Goal: Task Accomplishment & Management: Manage account settings

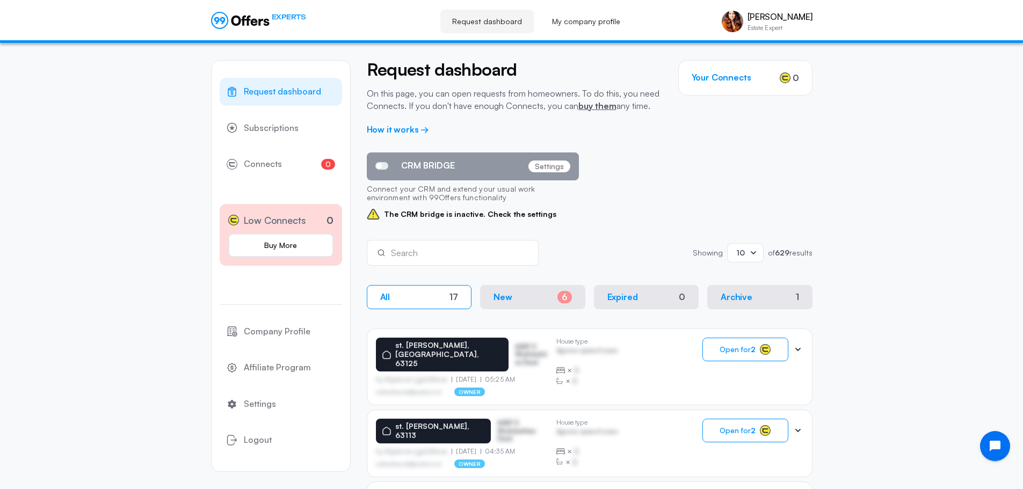
click at [554, 167] on p "Settings" at bounding box center [550, 167] width 42 height 12
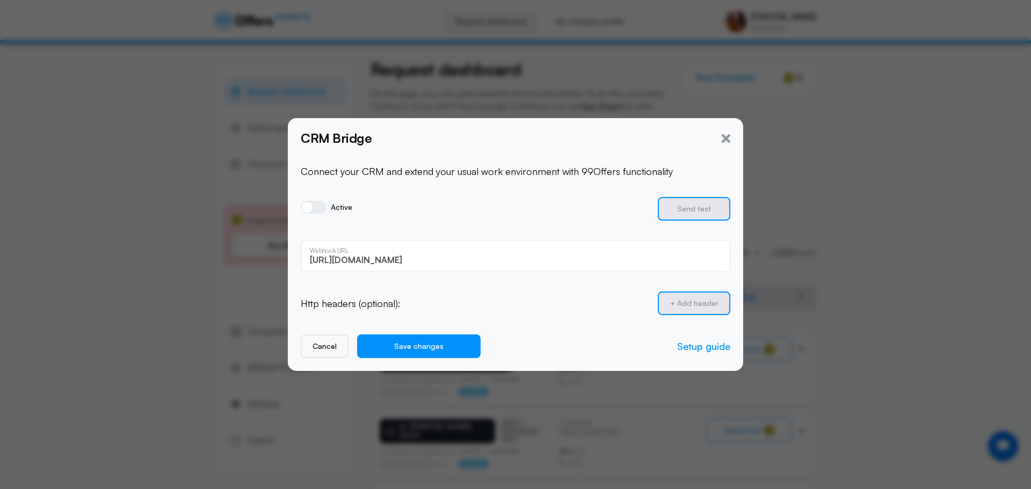
click at [725, 143] on div "CRM Bridge" at bounding box center [516, 138] width 430 height 14
click at [727, 139] on icon "button" at bounding box center [726, 138] width 9 height 9
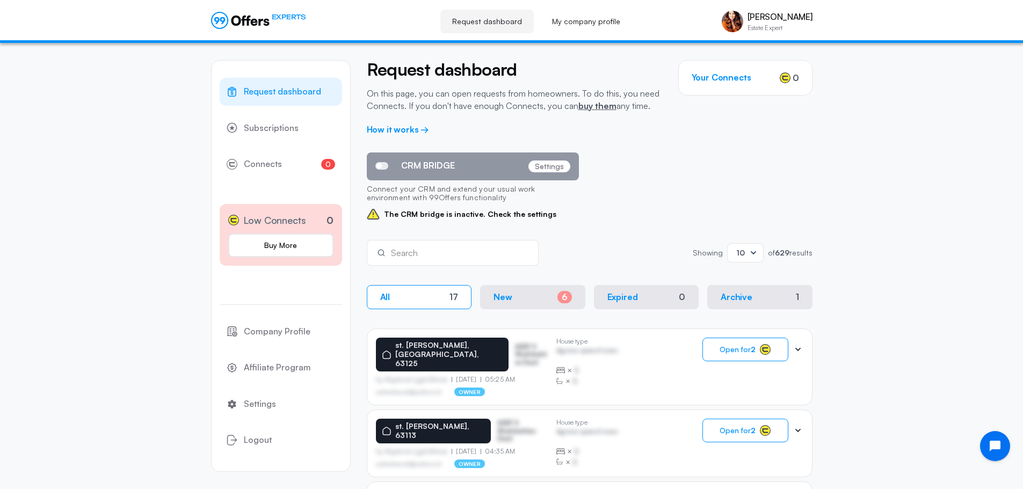
scroll to position [54, 0]
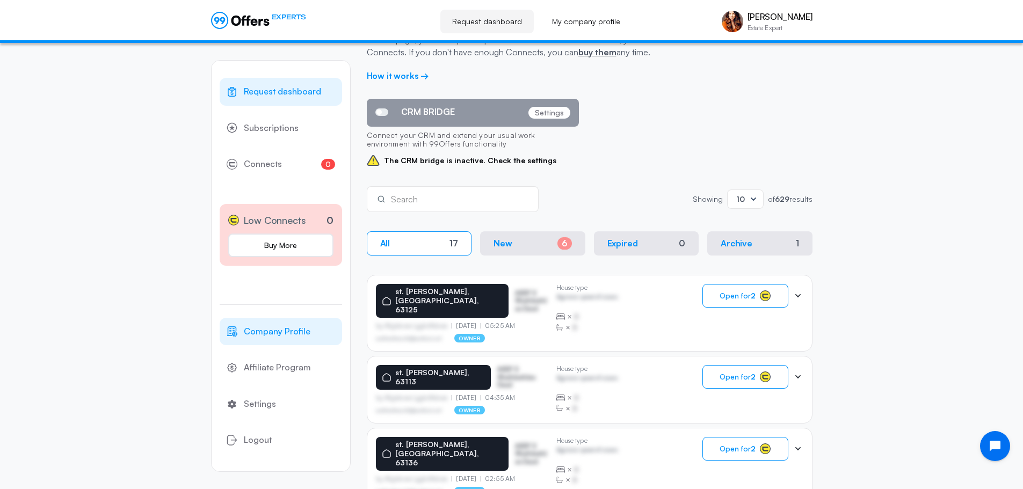
click at [285, 328] on span "Company Profile" at bounding box center [277, 332] width 67 height 14
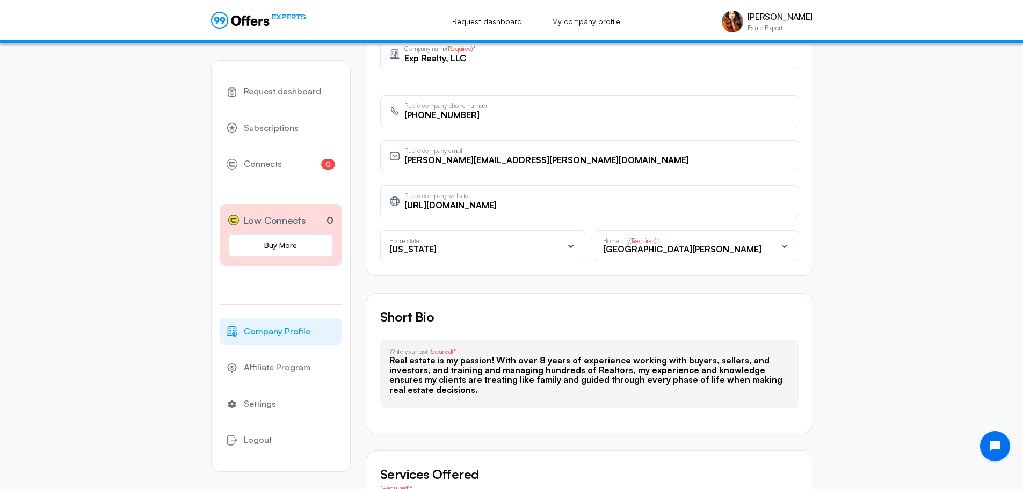
scroll to position [430, 0]
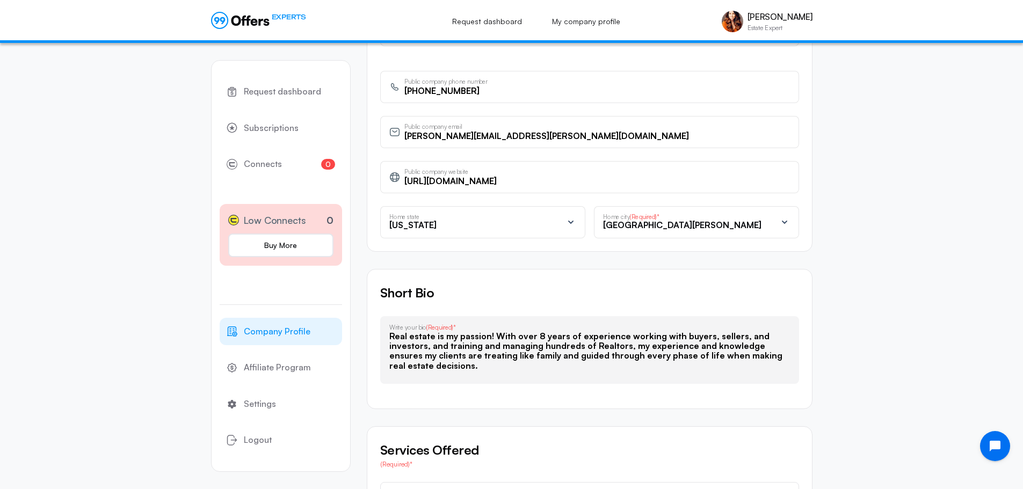
click at [503, 185] on input "[URL][DOMAIN_NAME]" at bounding box center [598, 181] width 386 height 12
paste input "portal"
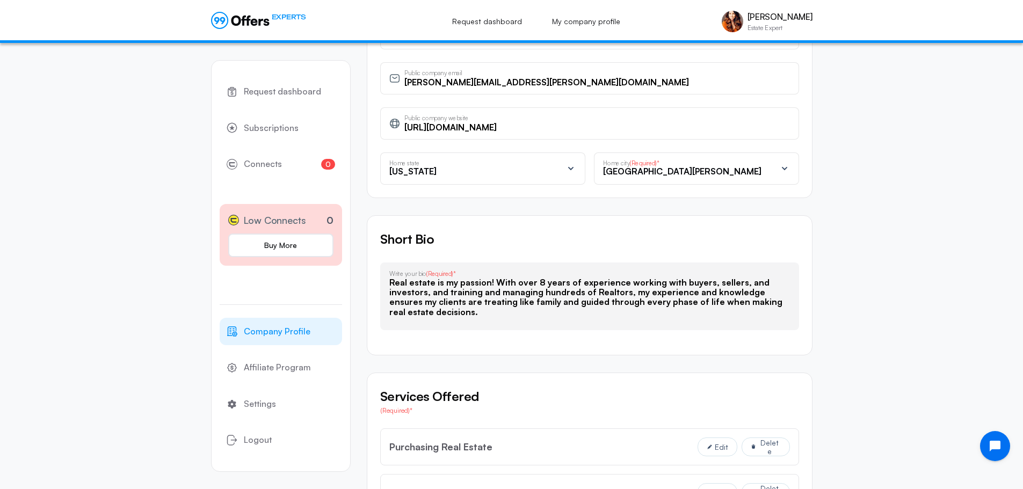
type input "[URL][DOMAIN_NAME]"
click at [454, 302] on textarea "Real estate is my passion! With over 8 years of experience working with buyers,…" at bounding box center [589, 299] width 401 height 43
paste textarea "I’m a licensed real estate broker and REALTOR® with 10 years of experience in […"
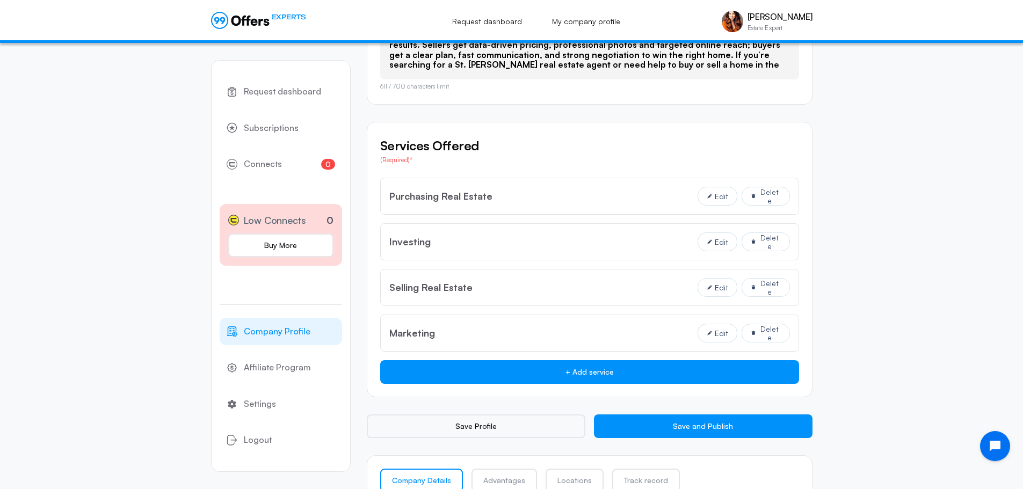
scroll to position [752, 0]
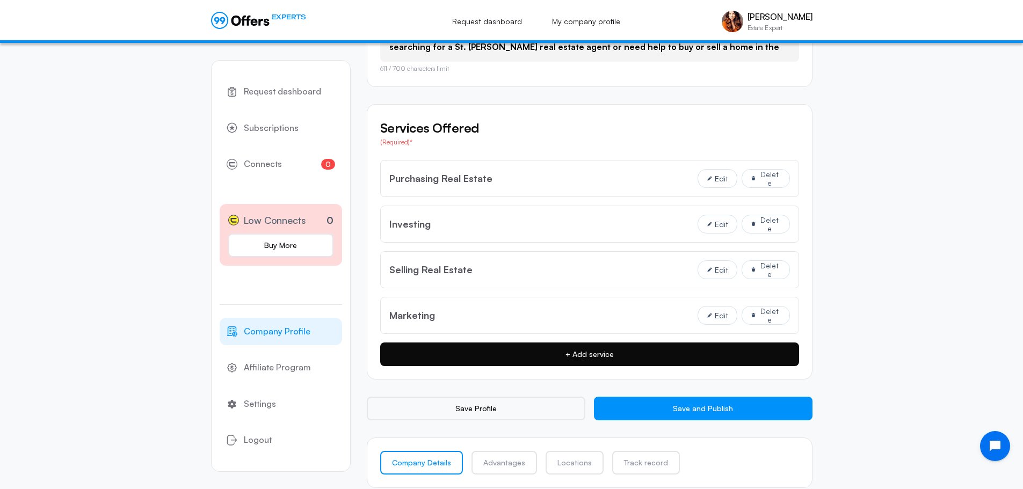
type textarea "I’m a licensed real estate broker and REALTOR® with 10 years of experience in […"
click at [564, 353] on button "+ Add service" at bounding box center [589, 355] width 419 height 24
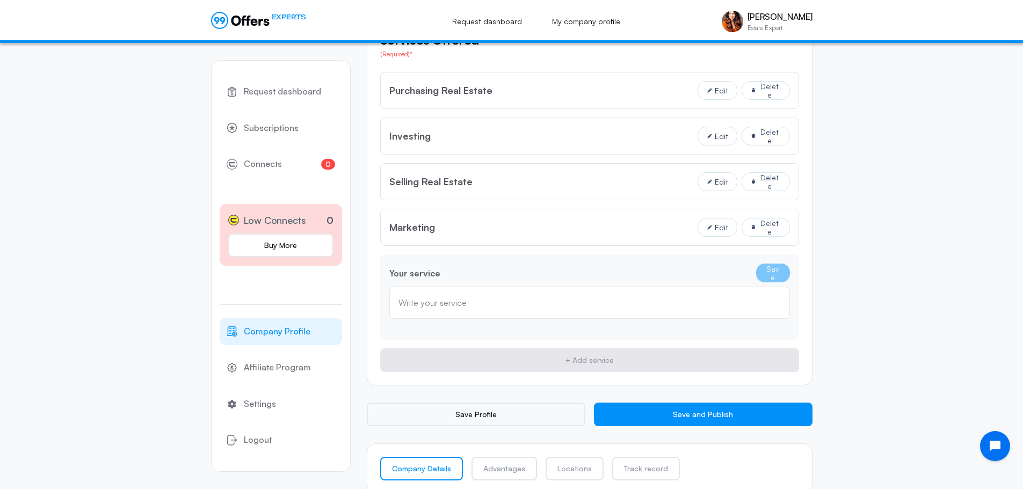
scroll to position [860, 0]
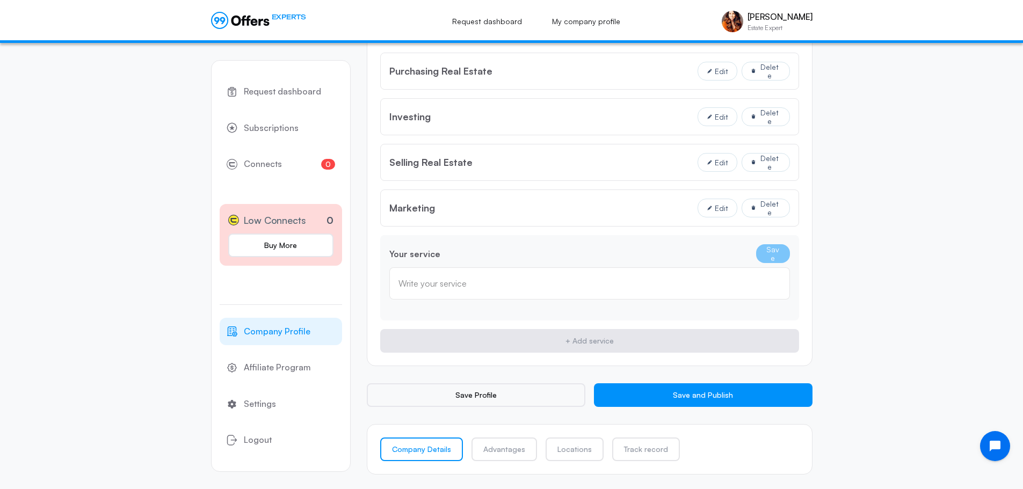
click at [536, 280] on div "Write your service" at bounding box center [590, 284] width 382 height 12
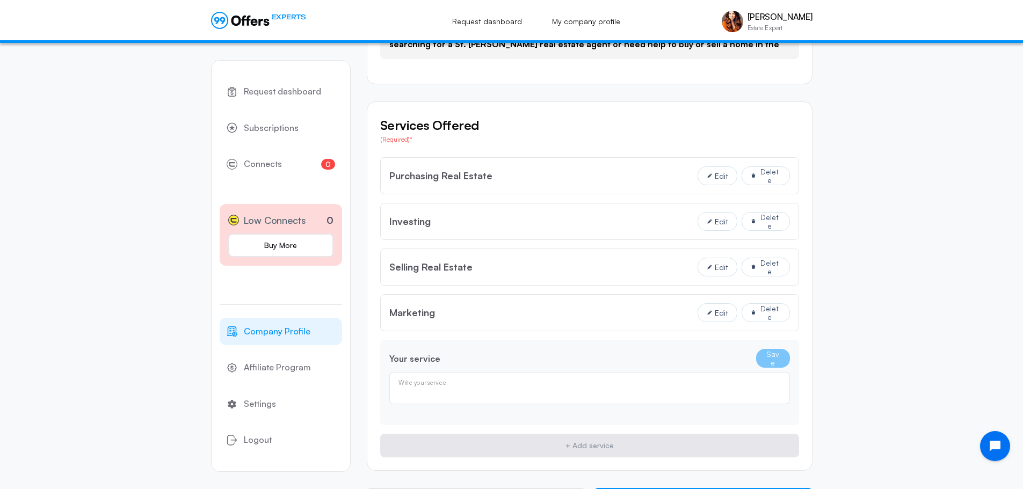
scroll to position [752, 0]
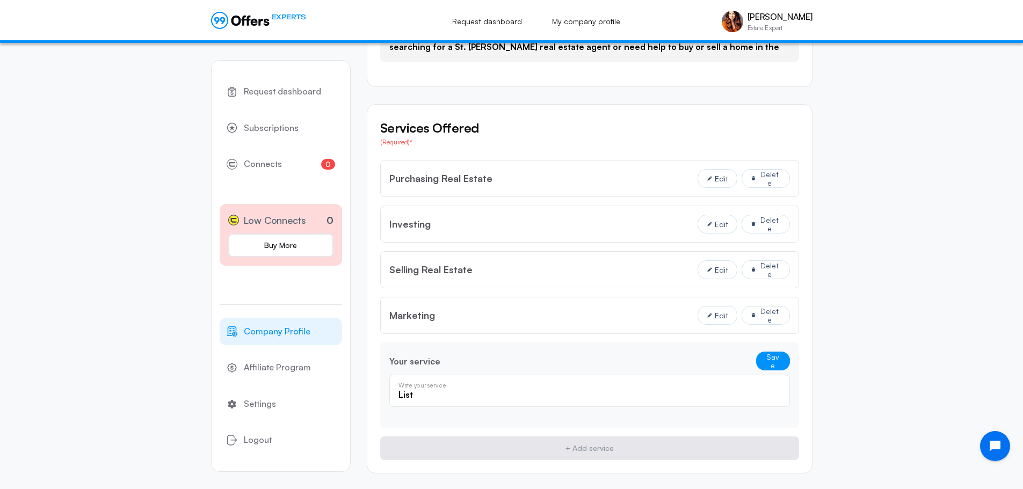
type input "List"
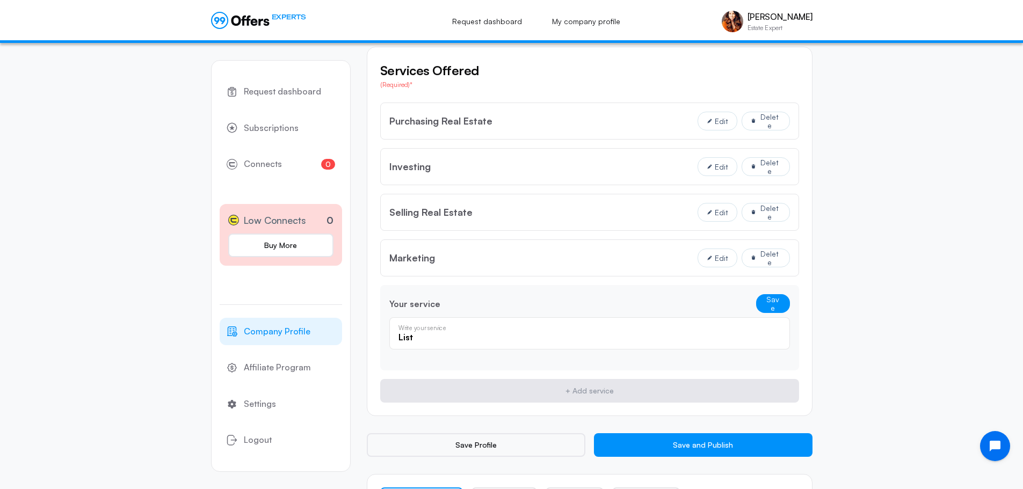
scroll to position [860, 0]
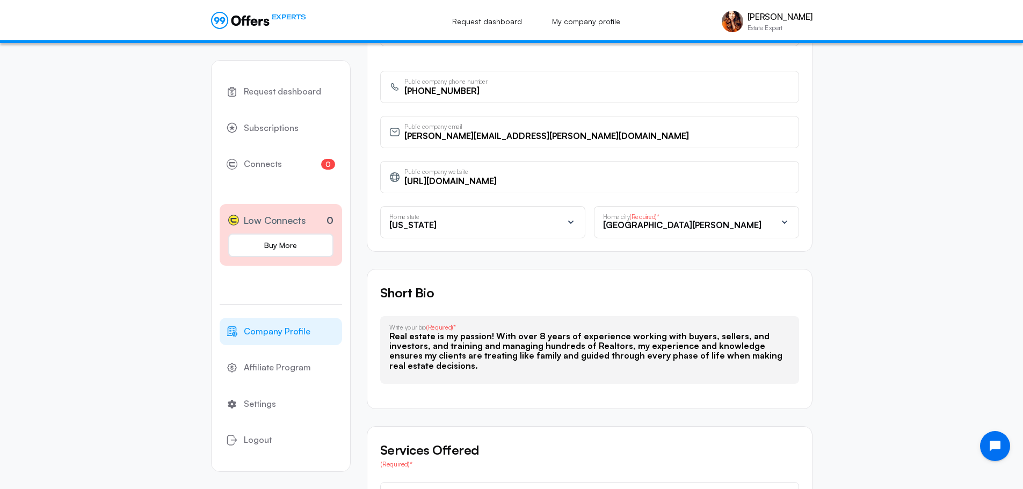
click at [482, 184] on input "[URL][DOMAIN_NAME]" at bounding box center [598, 181] width 386 height 12
paste input "portal"
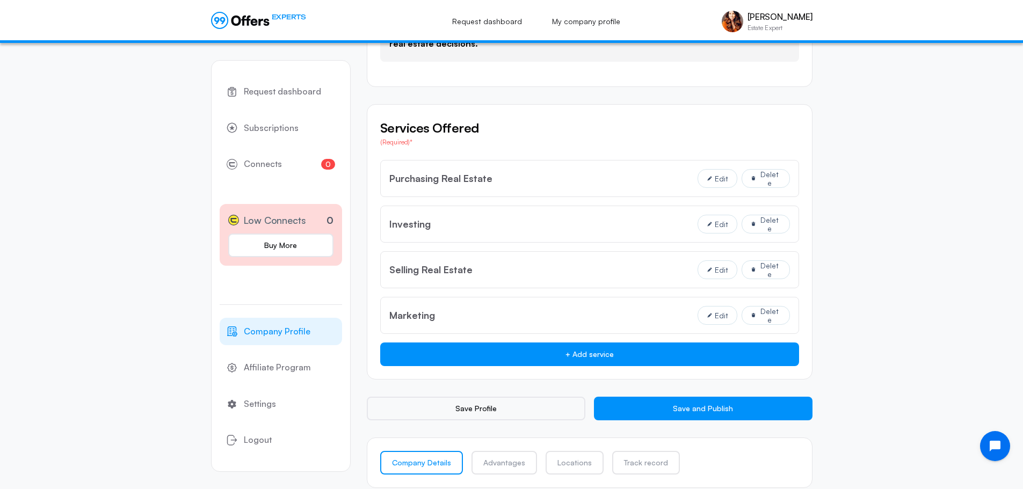
scroll to position [768, 0]
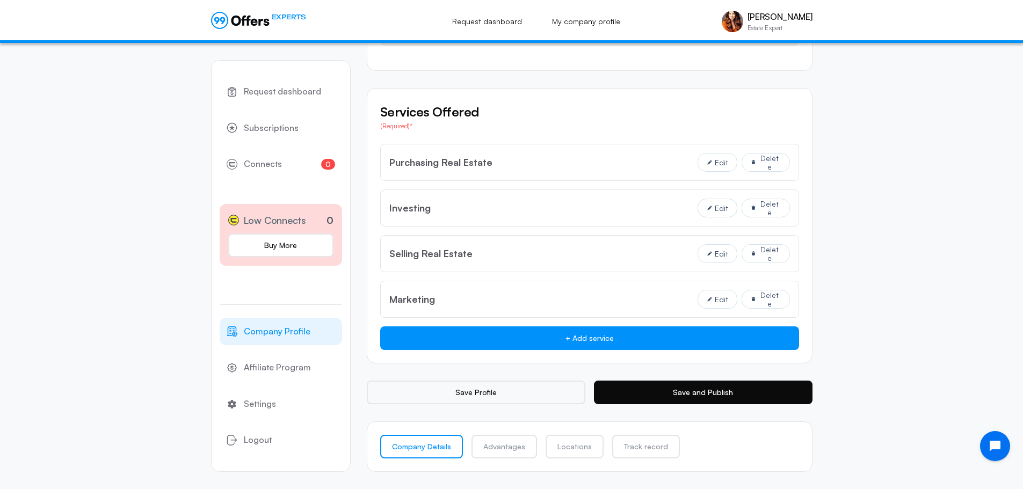
type input "[URL][DOMAIN_NAME]"
click at [624, 389] on button "Save and Publish" at bounding box center [703, 393] width 219 height 24
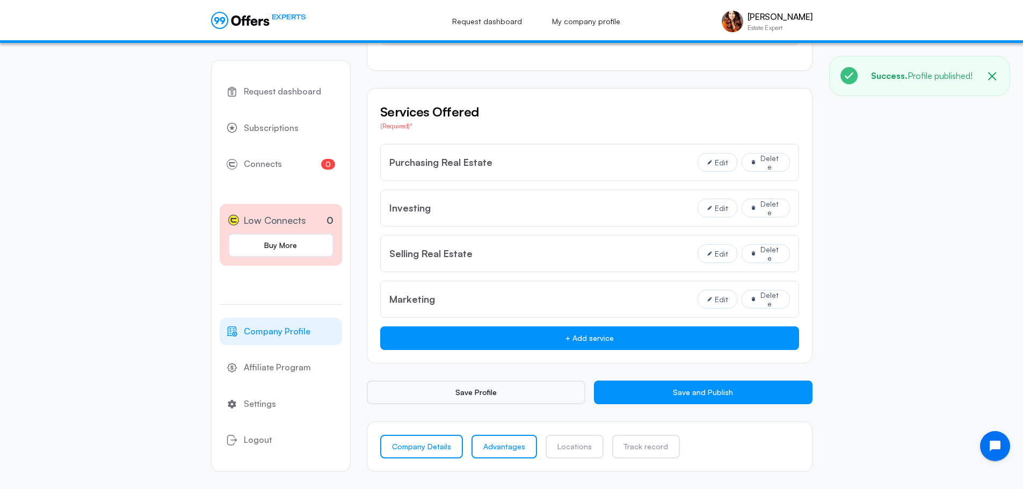
click at [494, 450] on link "Advantages" at bounding box center [505, 447] width 66 height 24
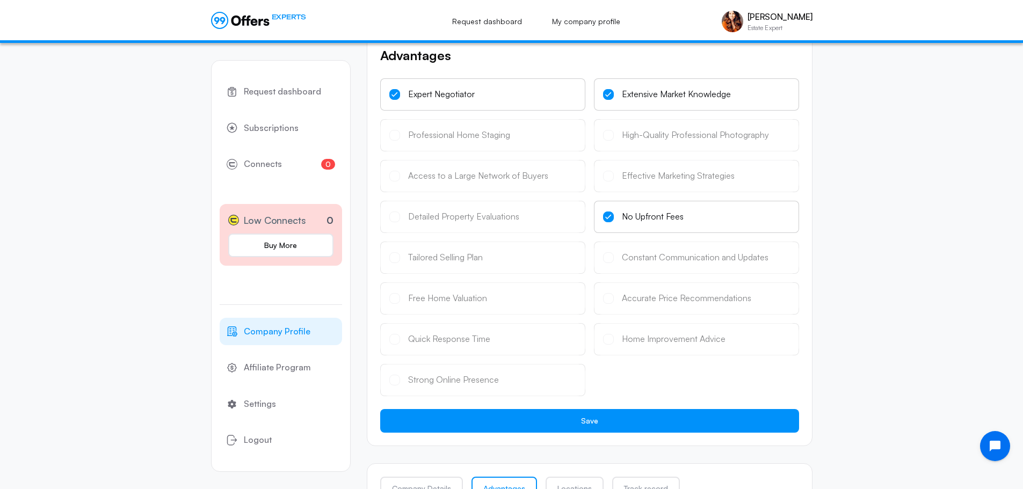
scroll to position [107, 0]
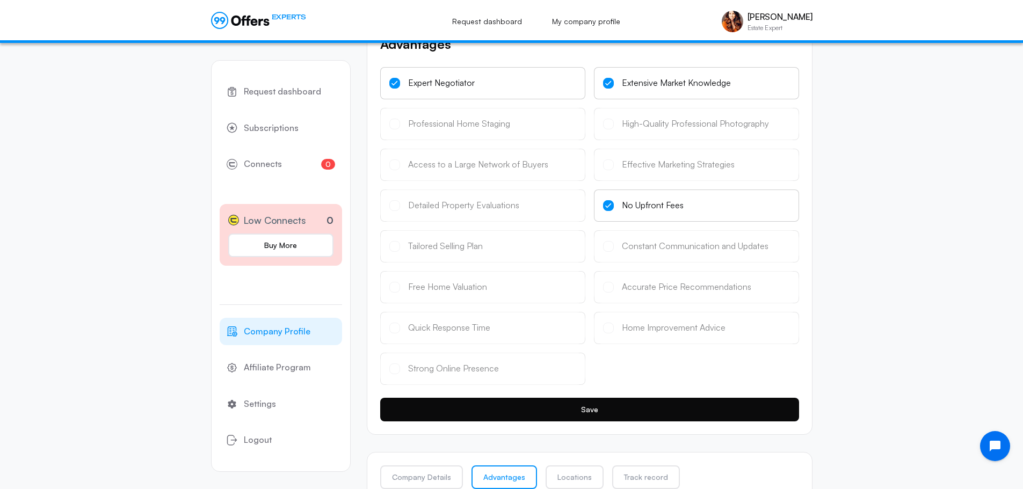
click at [586, 411] on button "Save" at bounding box center [589, 410] width 419 height 24
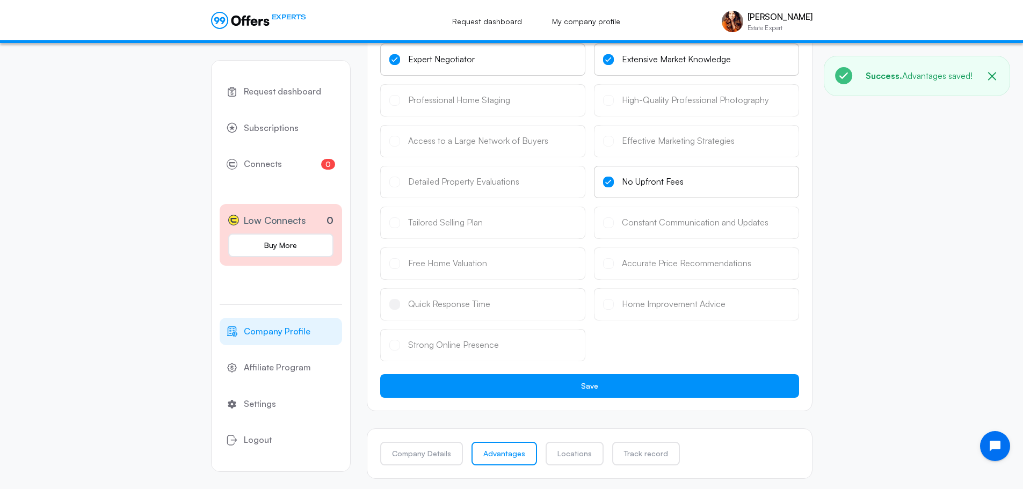
scroll to position [138, 0]
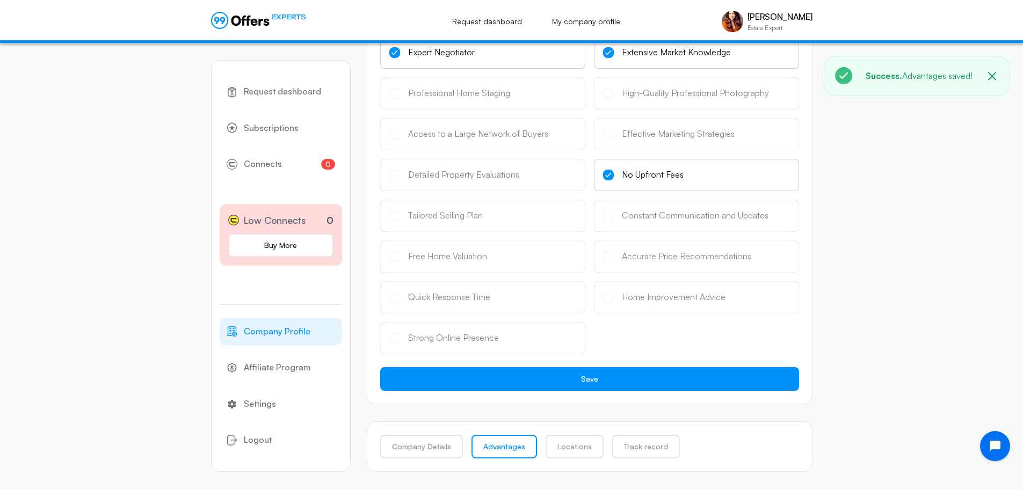
drag, startPoint x: 575, startPoint y: 442, endPoint x: 579, endPoint y: 417, distance: 25.0
click at [575, 442] on link "Locations" at bounding box center [575, 447] width 58 height 24
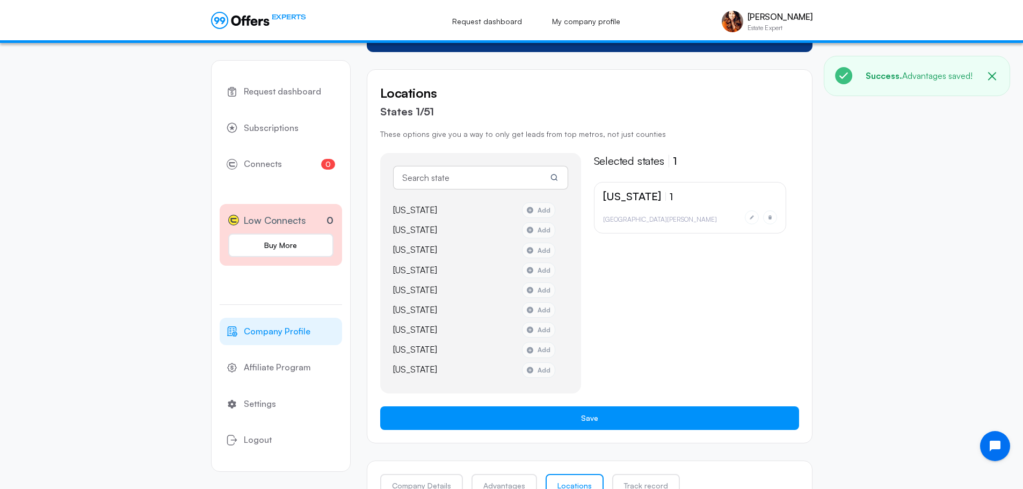
scroll to position [161, 0]
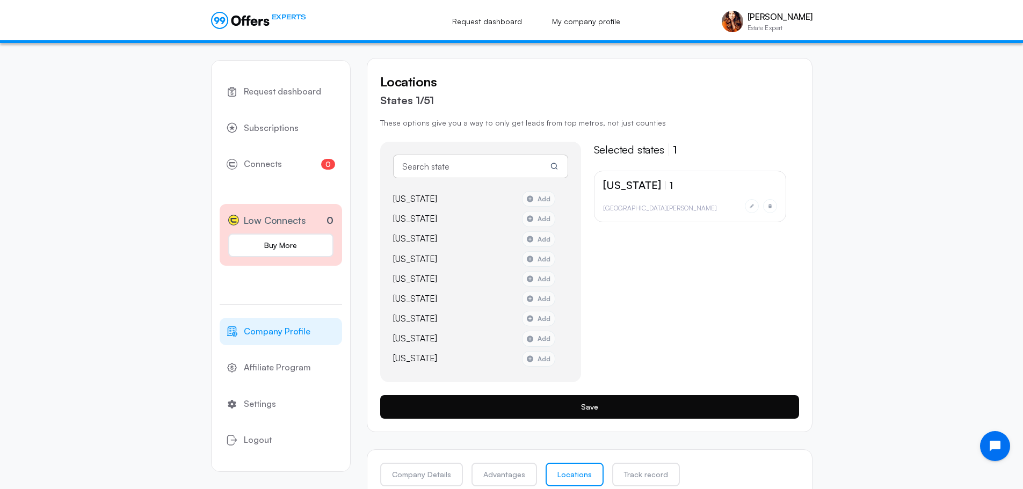
click at [606, 409] on button "Save" at bounding box center [589, 407] width 419 height 24
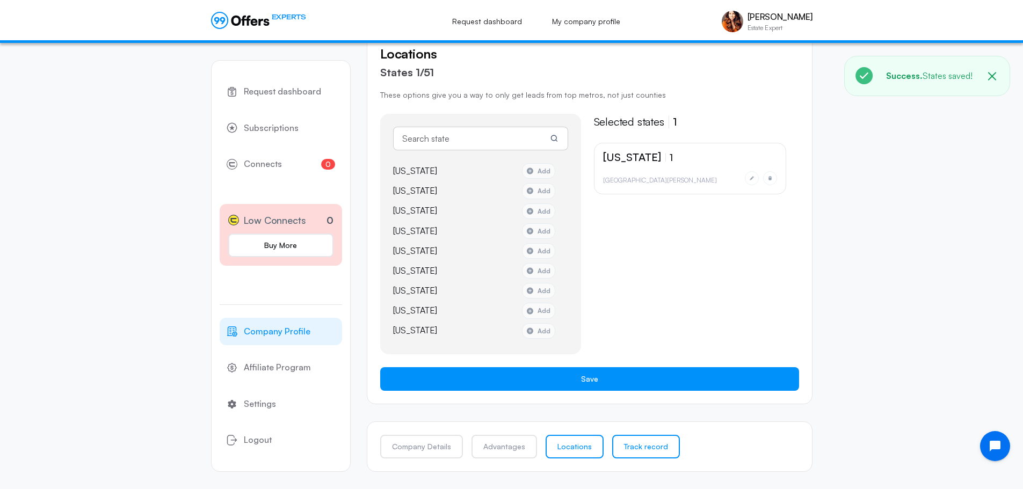
click at [637, 446] on link "Track record" at bounding box center [646, 447] width 68 height 24
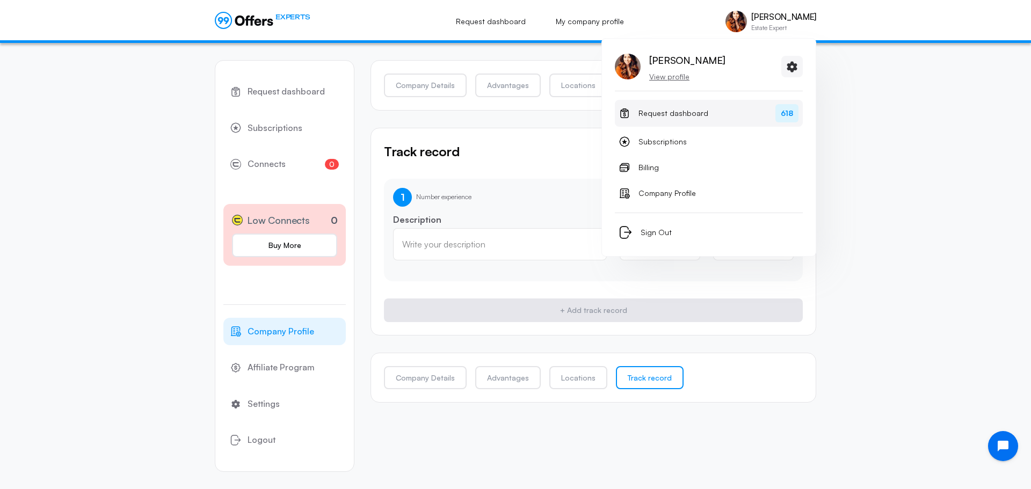
click at [673, 112] on span "Request dashboard" at bounding box center [674, 113] width 70 height 13
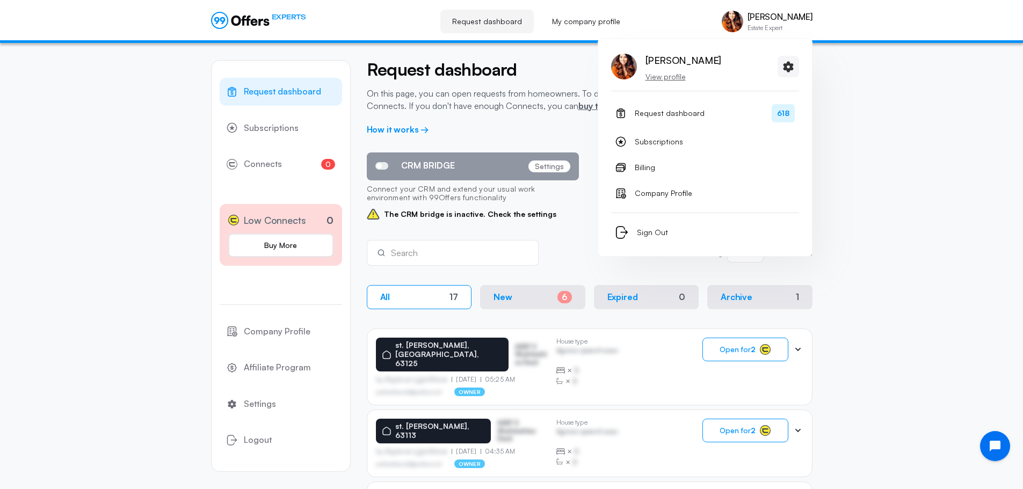
click at [669, 75] on p "View profile" at bounding box center [684, 76] width 76 height 11
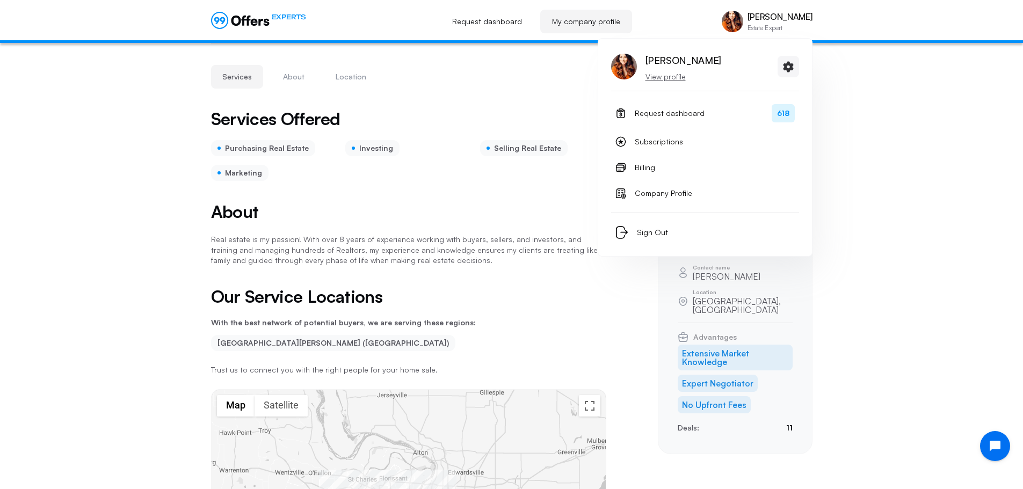
click at [661, 78] on p "View profile" at bounding box center [684, 76] width 76 height 11
click at [787, 67] on icon at bounding box center [788, 66] width 13 height 13
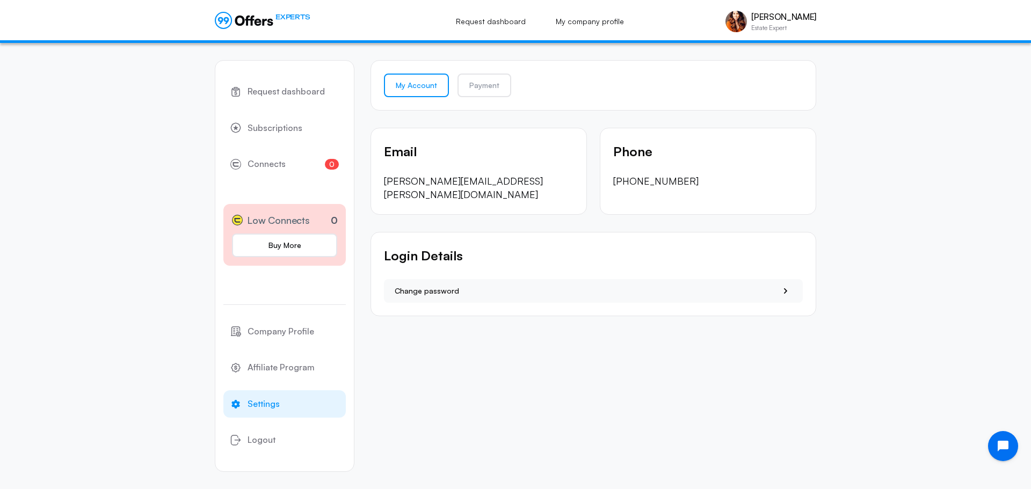
click at [974, 201] on div "Request dashboard Subscriptions 0 Connects 0 Low Connects 0 Buy More Company Pr…" at bounding box center [515, 266] width 1031 height 446
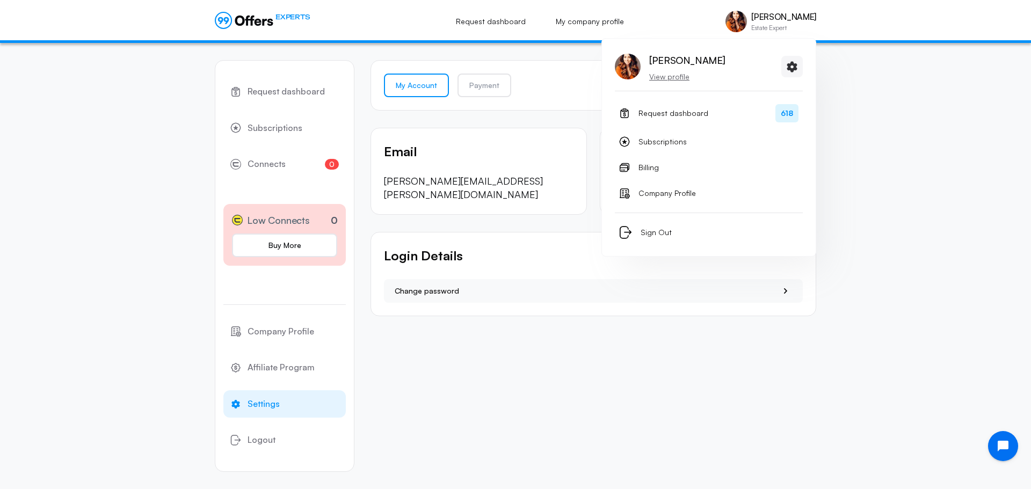
click at [659, 75] on p "View profile" at bounding box center [687, 76] width 76 height 11
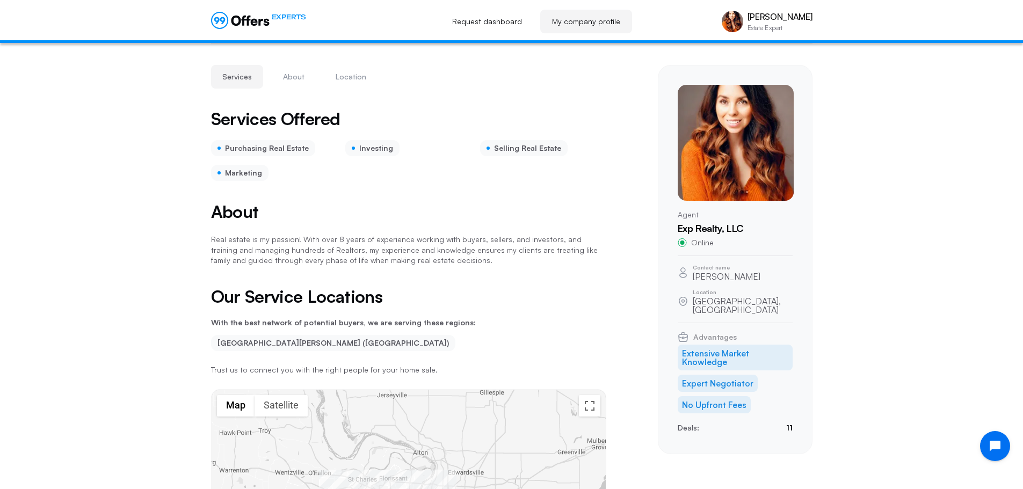
click at [724, 18] on div "EXPERTS Request dashboard My company profile [PERSON_NAME] Estate Expert [PERSO…" at bounding box center [512, 21] width 602 height 33
click at [605, 23] on link "My company profile" at bounding box center [586, 22] width 92 height 24
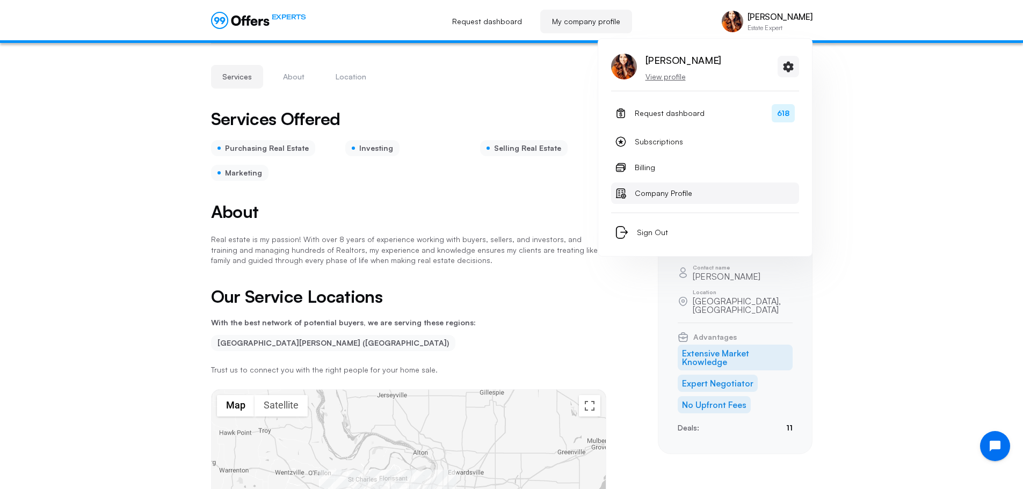
click at [708, 190] on link "Company Profile" at bounding box center [705, 193] width 188 height 21
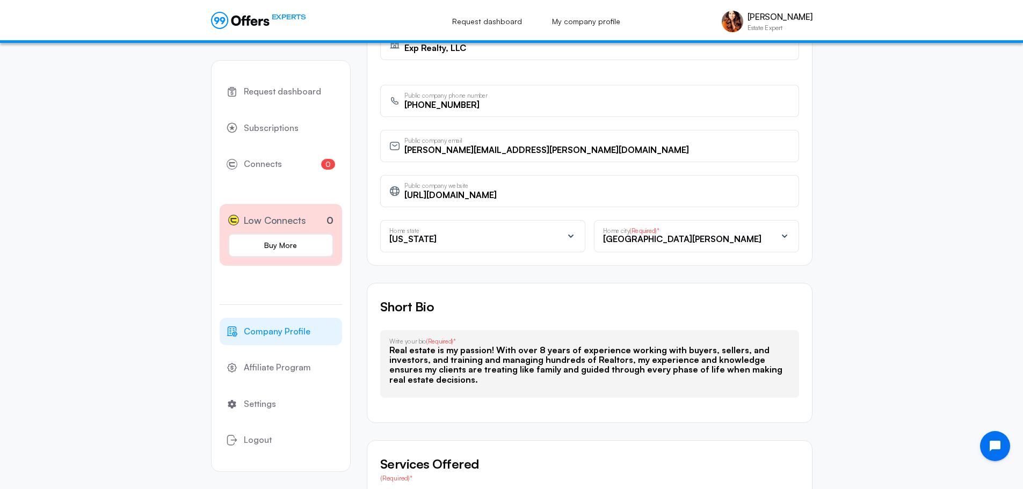
scroll to position [430, 0]
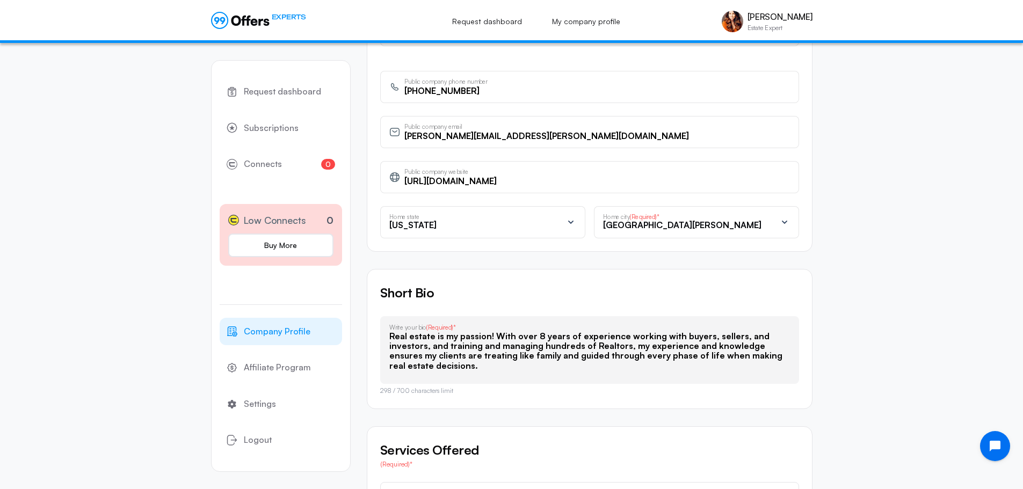
click at [456, 357] on textarea "Real estate is my passion! With over 8 years of experience working with buyers,…" at bounding box center [589, 352] width 401 height 43
paste textarea "I’m a licensed real estate broker and REALTOR® with 10 years of experience in […"
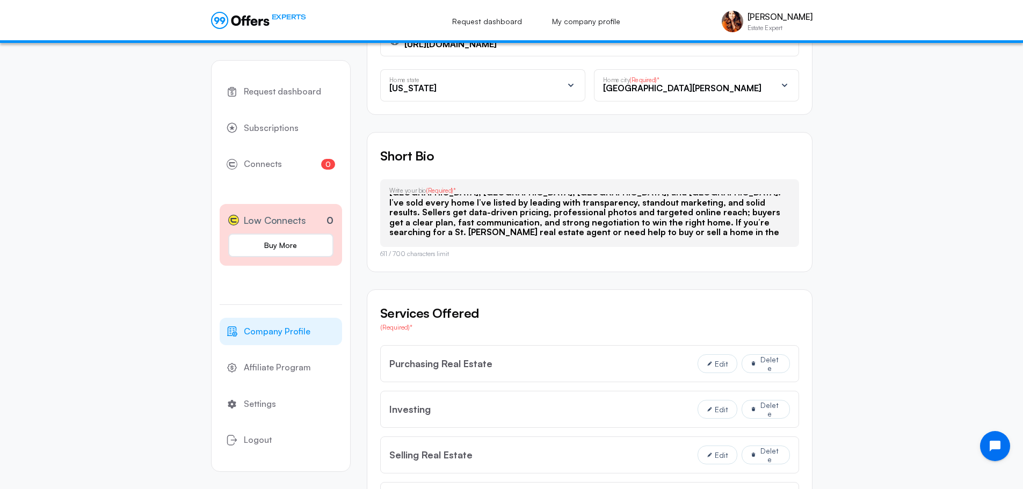
scroll to position [752, 0]
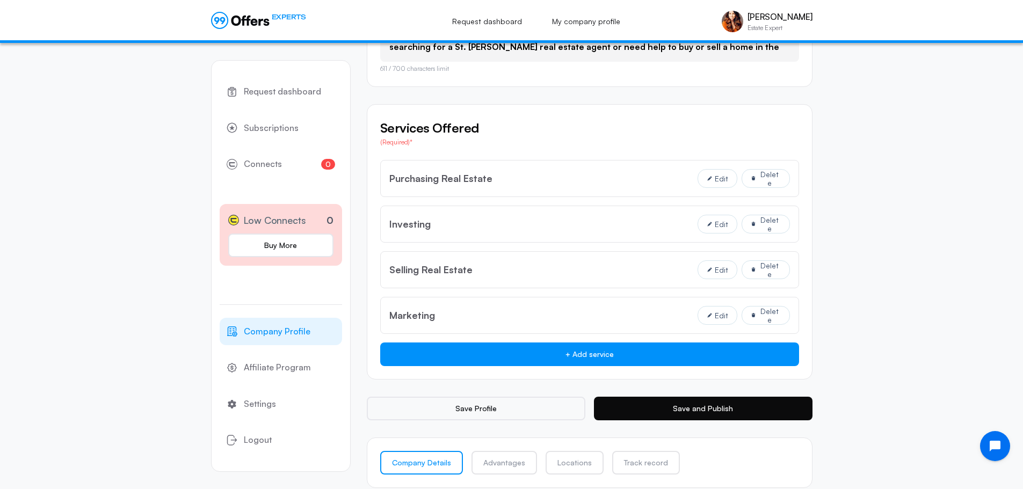
type textarea "I’m a licensed real estate broker and REALTOR® with 10 years of experience in […"
click at [735, 405] on button "Save and Publish" at bounding box center [703, 409] width 219 height 24
